Goal: Task Accomplishment & Management: Use online tool/utility

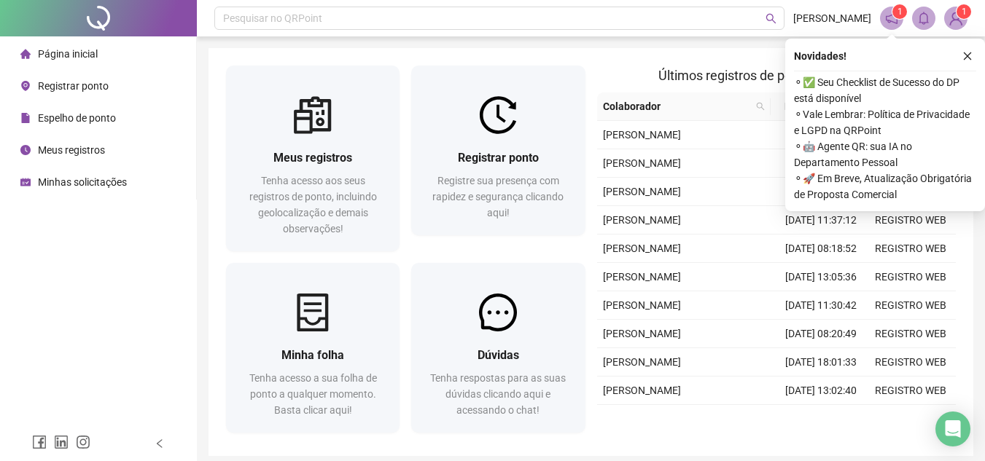
click at [98, 93] on div "Registrar ponto" at bounding box center [64, 85] width 88 height 29
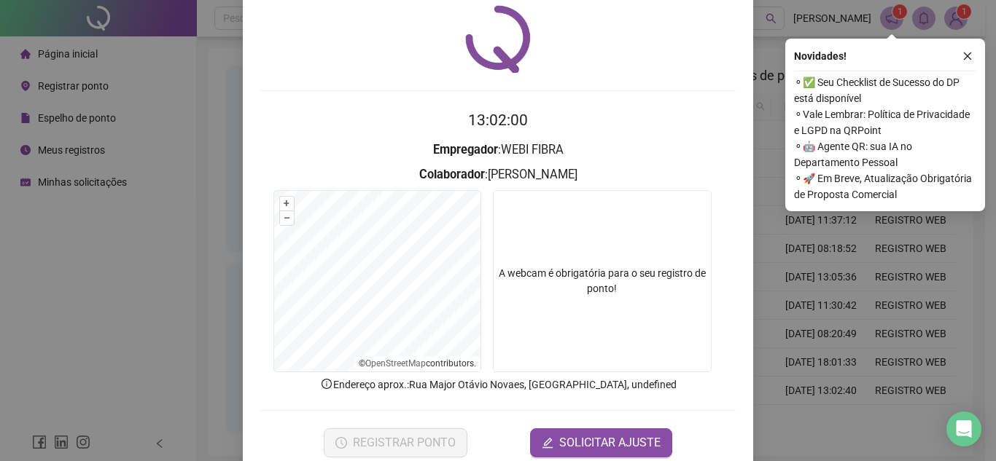
scroll to position [73, 0]
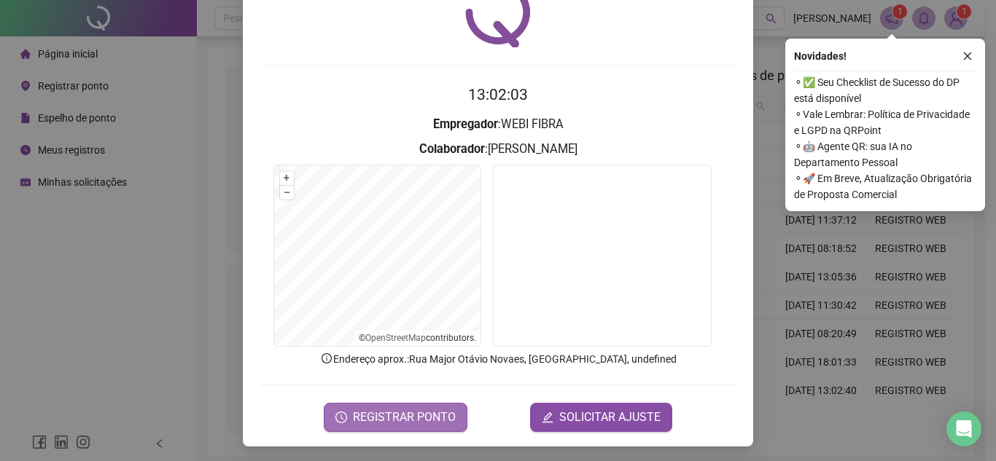
click at [413, 415] on span "REGISTRAR PONTO" at bounding box center [404, 417] width 103 height 17
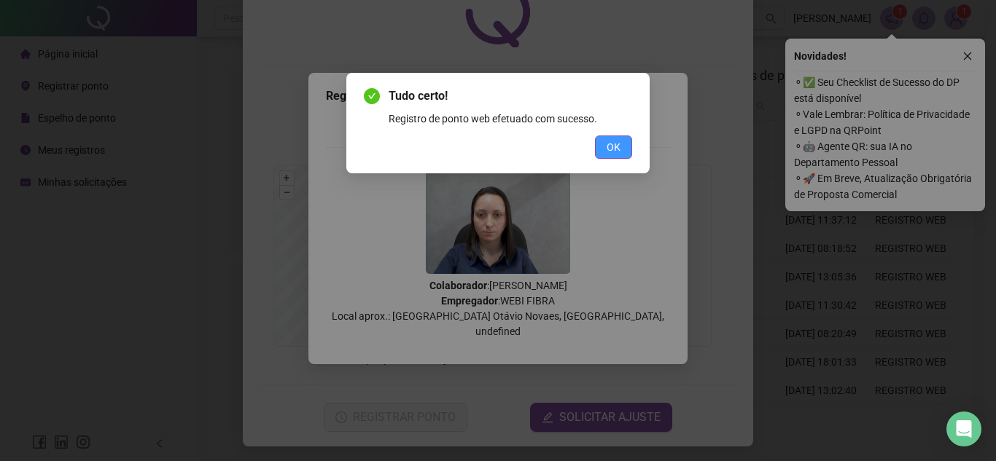
click at [614, 143] on span "OK" at bounding box center [613, 147] width 14 height 16
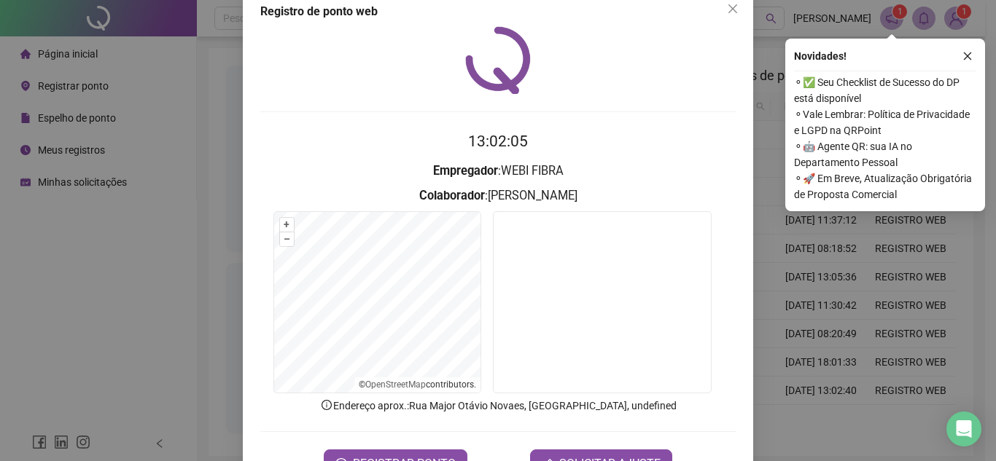
scroll to position [0, 0]
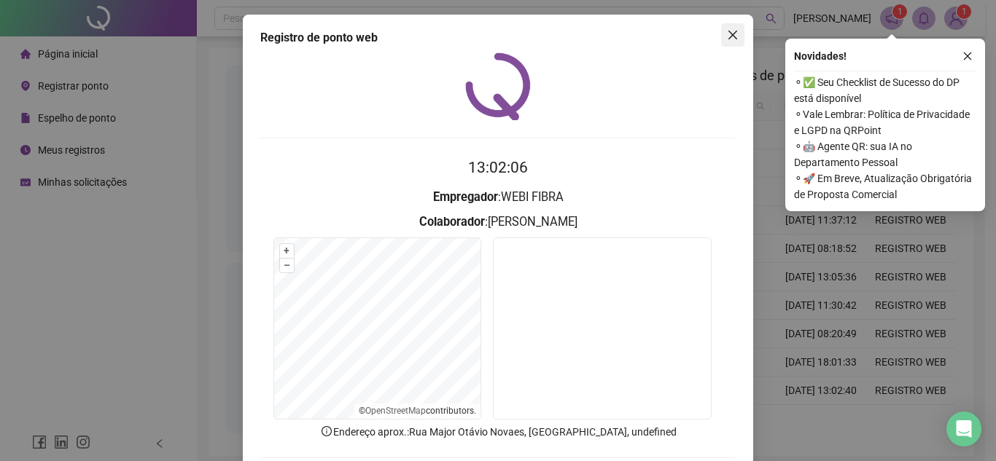
click at [730, 38] on icon "close" at bounding box center [732, 35] width 9 height 9
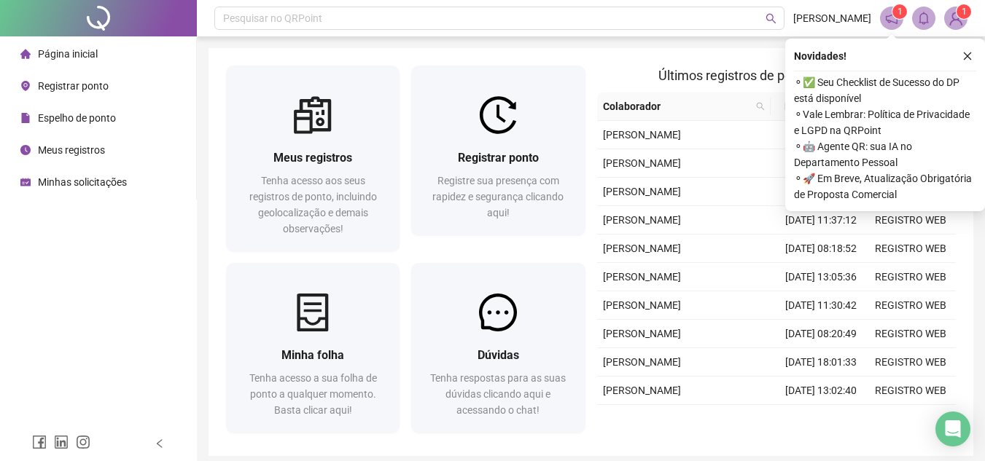
click at [85, 153] on span "Meus registros" at bounding box center [71, 150] width 67 height 12
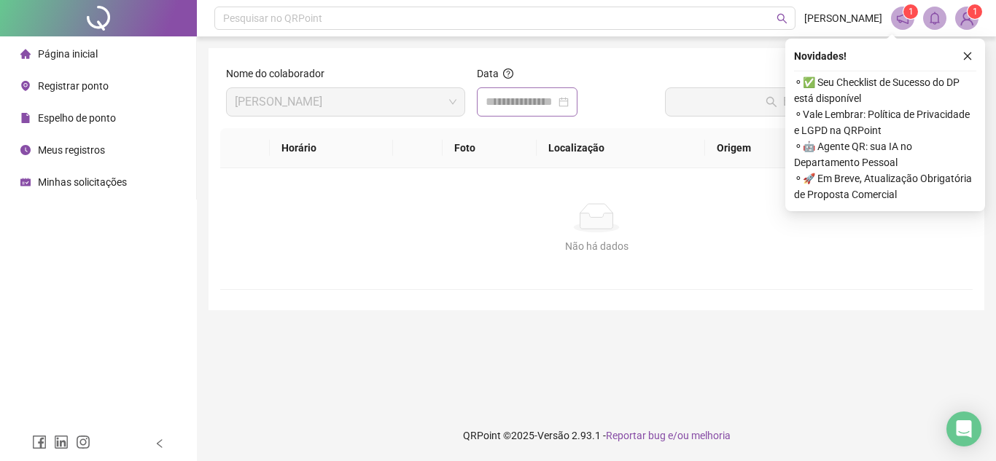
click at [569, 103] on div at bounding box center [526, 101] width 83 height 17
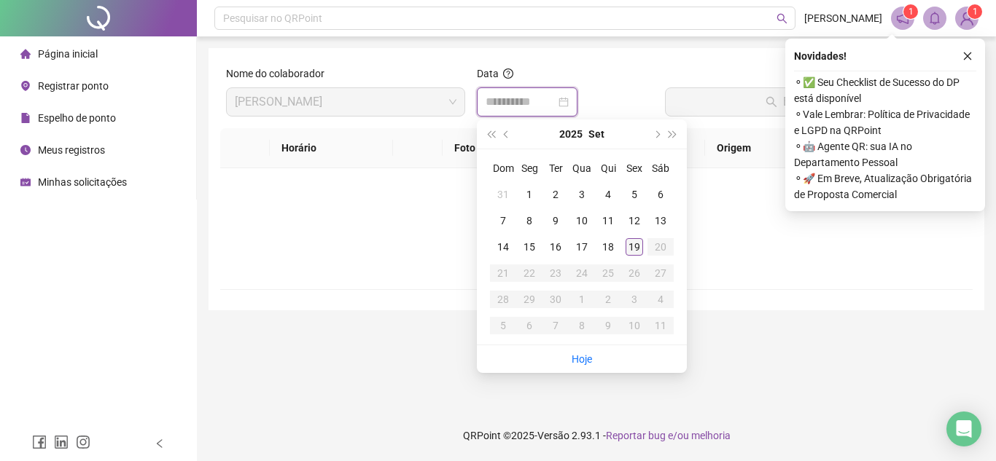
type input "**********"
click at [635, 243] on div "19" at bounding box center [633, 246] width 17 height 17
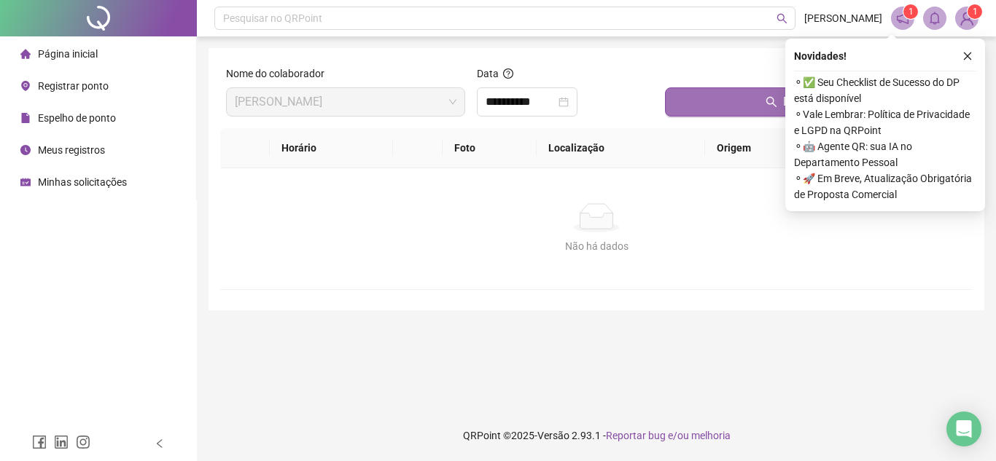
click at [713, 107] on button "Buscar registros" at bounding box center [816, 101] width 302 height 29
